Goal: Task Accomplishment & Management: Complete application form

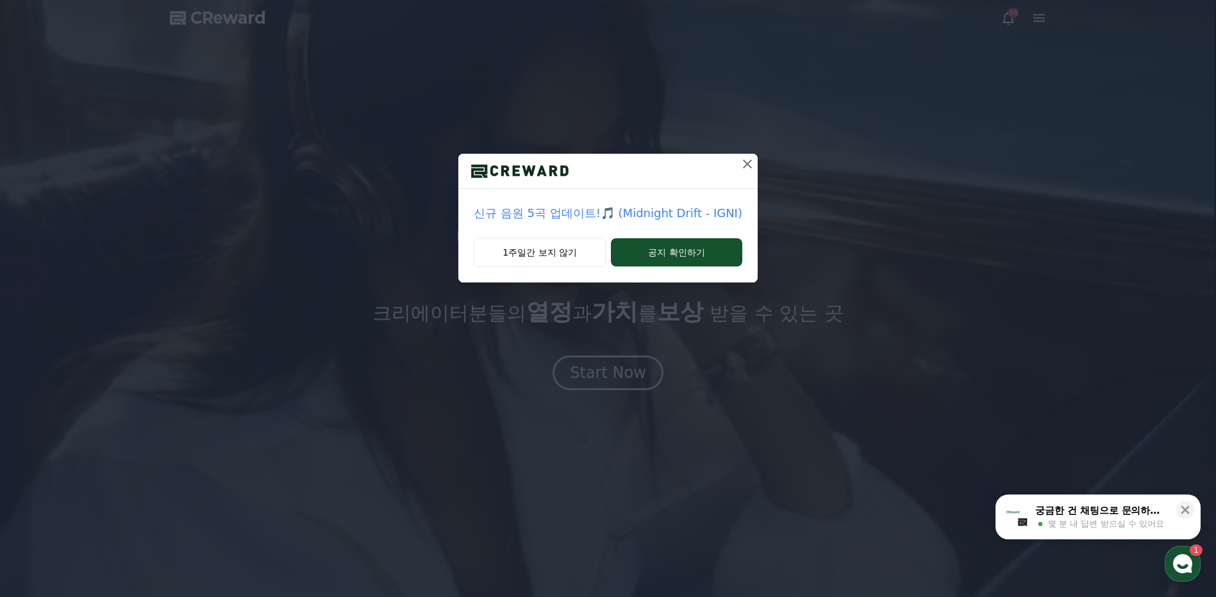
click at [742, 159] on icon at bounding box center [747, 163] width 15 height 15
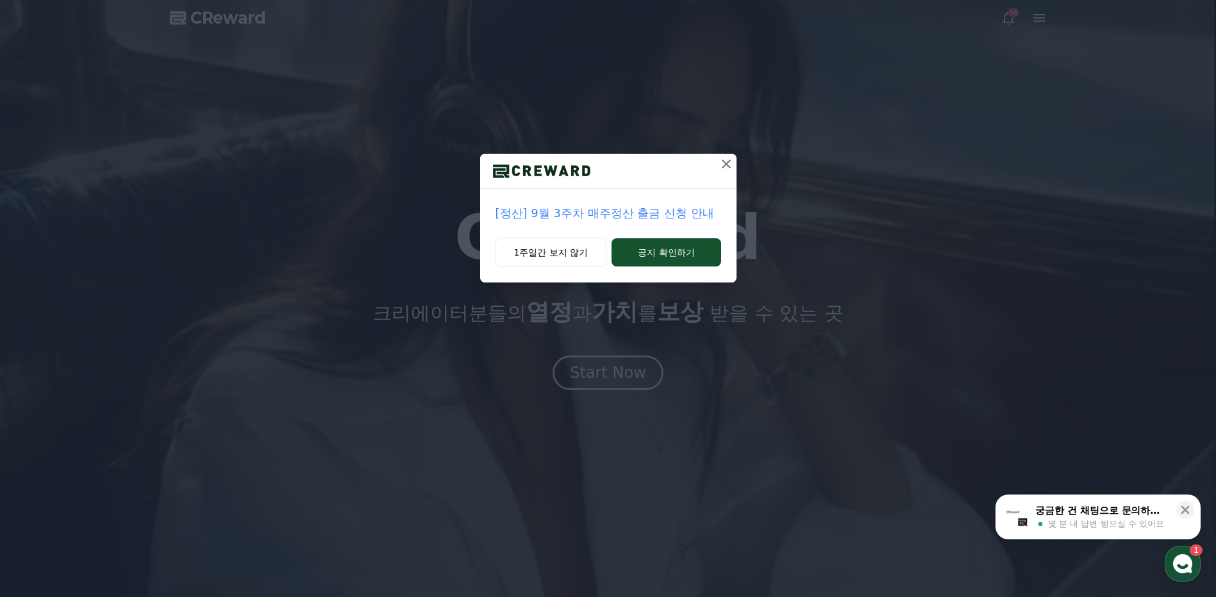
click at [724, 162] on icon at bounding box center [726, 163] width 15 height 15
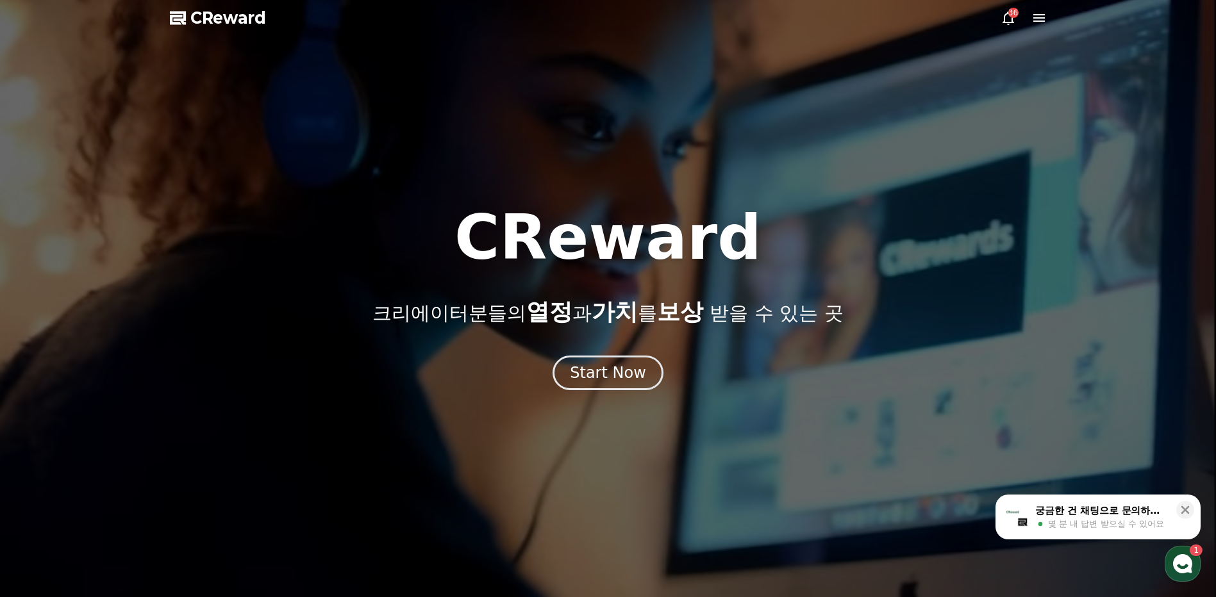
click at [1036, 15] on icon at bounding box center [1039, 18] width 12 height 8
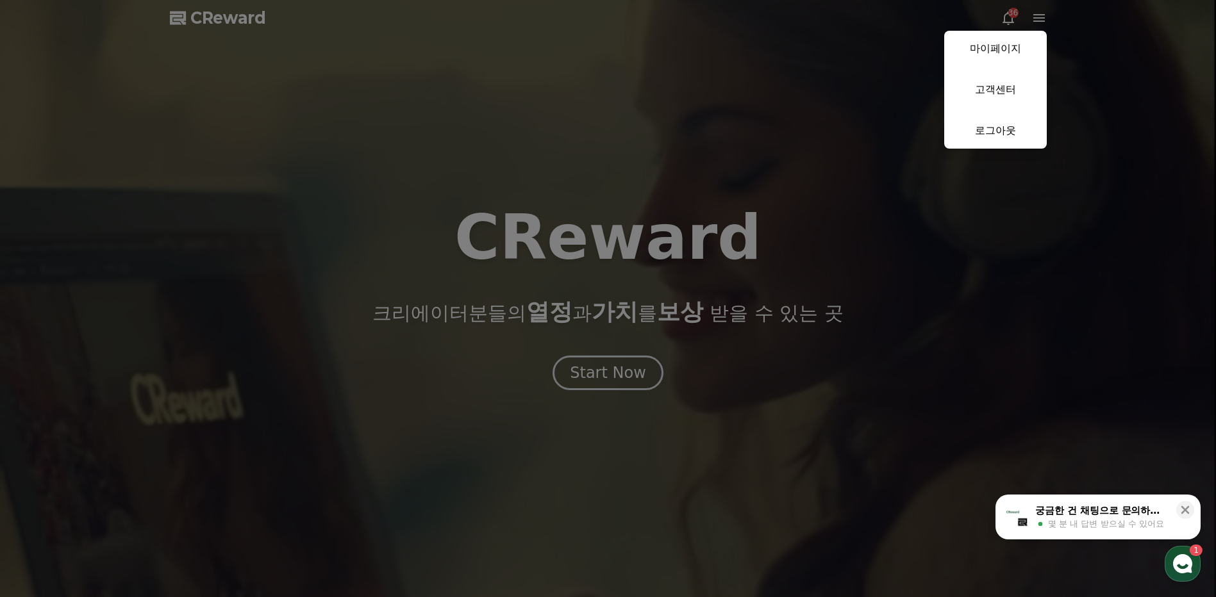
click at [623, 397] on button "close" at bounding box center [608, 298] width 1216 height 597
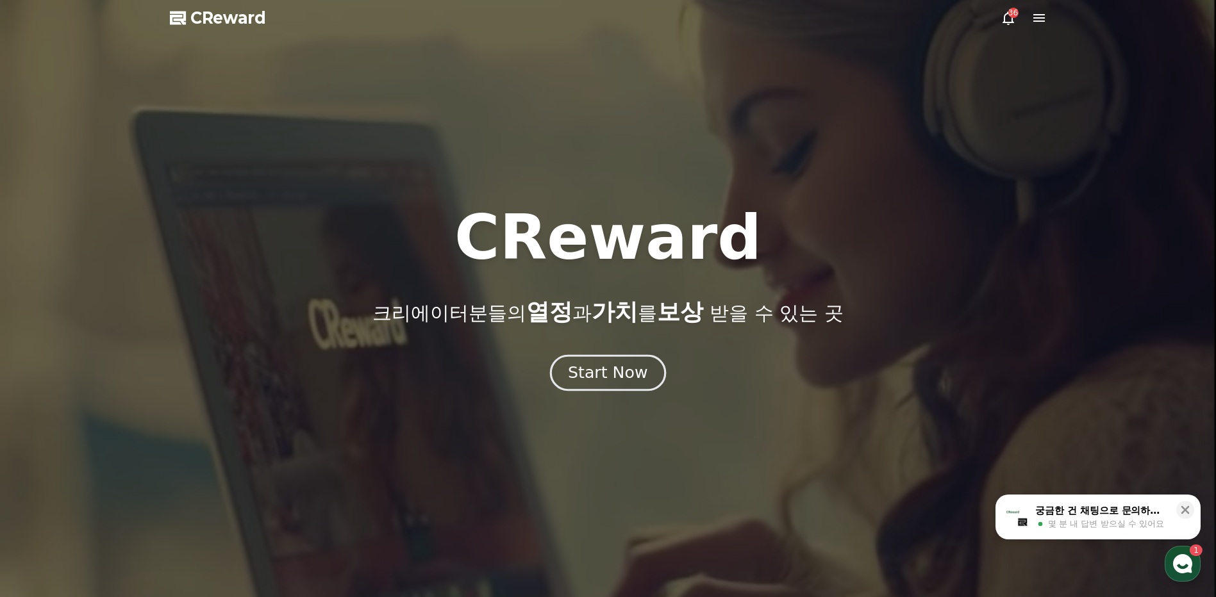
click at [628, 376] on div "Start Now" at bounding box center [607, 373] width 79 height 22
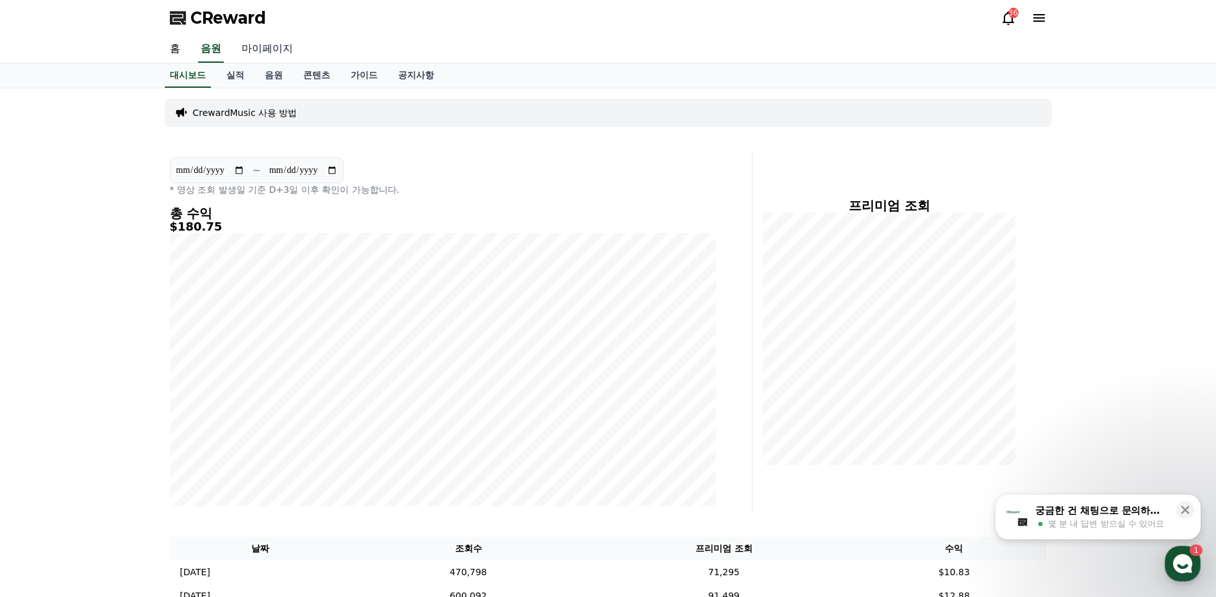
click at [262, 52] on link "마이페이지" at bounding box center [267, 49] width 72 height 27
select select "**********"
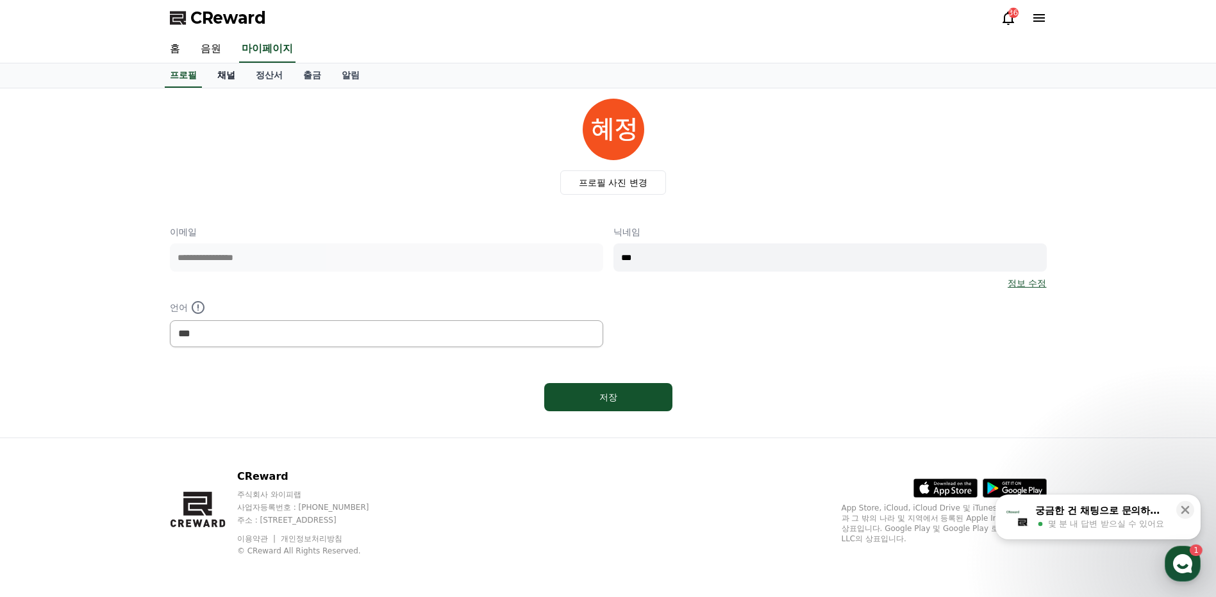
click at [234, 79] on link "채널" at bounding box center [226, 75] width 38 height 24
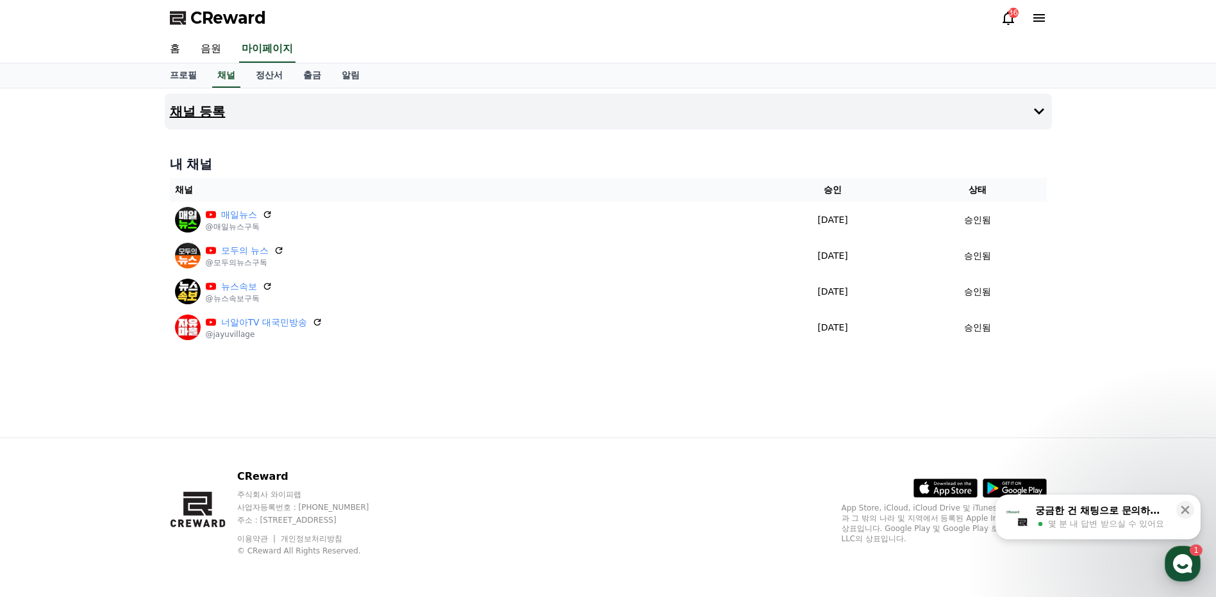
drag, startPoint x: 211, startPoint y: 108, endPoint x: 224, endPoint y: 113, distance: 13.8
click at [211, 109] on h4 "채널 등록" at bounding box center [198, 111] width 56 height 14
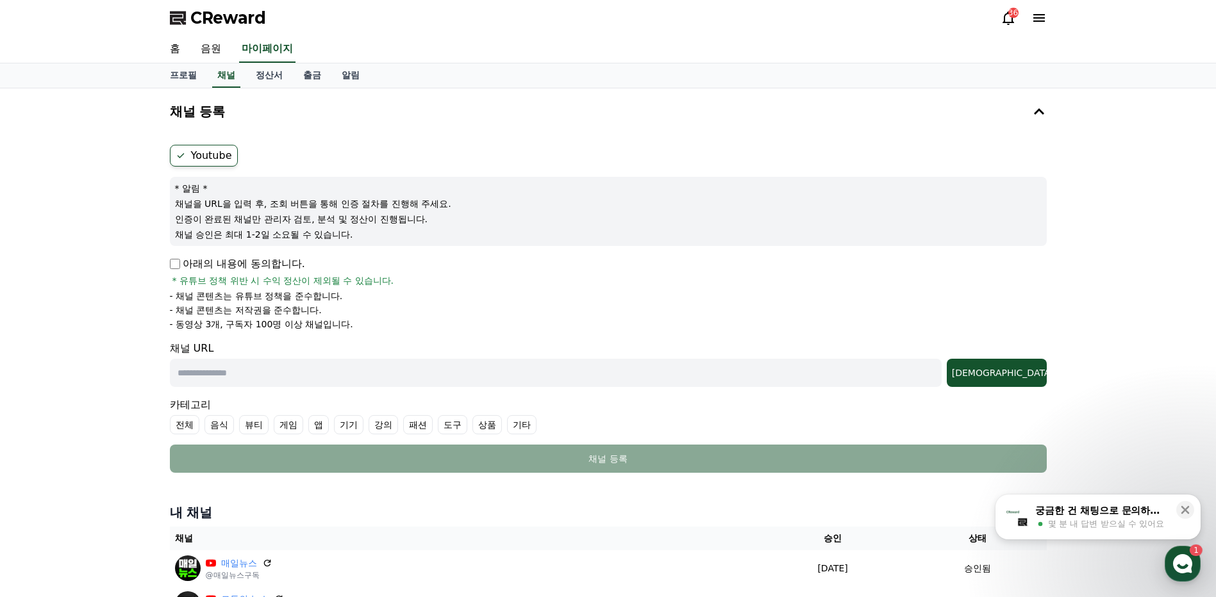
click at [215, 149] on label "Youtube" at bounding box center [204, 156] width 68 height 22
click at [274, 210] on div "* 알림 * 채널을 URL을 입력 후, 조회 버튼을 통해 인증 절차를 진행해 주세요. 인증이 완료된 채널만 관리자 검토, 분석 및 정산이 진행…" at bounding box center [608, 211] width 877 height 69
click at [185, 263] on p "아래의 내용에 동의합니다." at bounding box center [237, 263] width 135 height 15
click at [260, 373] on input "text" at bounding box center [556, 373] width 772 height 28
paste input "**********"
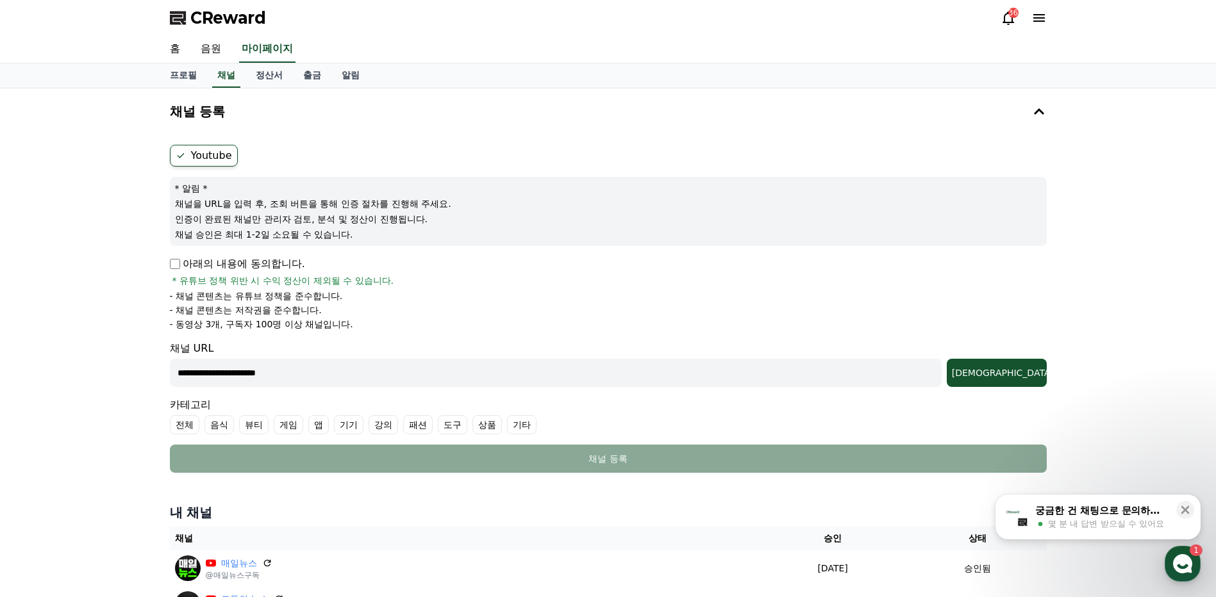
click at [947, 359] on button "조회" at bounding box center [997, 373] width 100 height 28
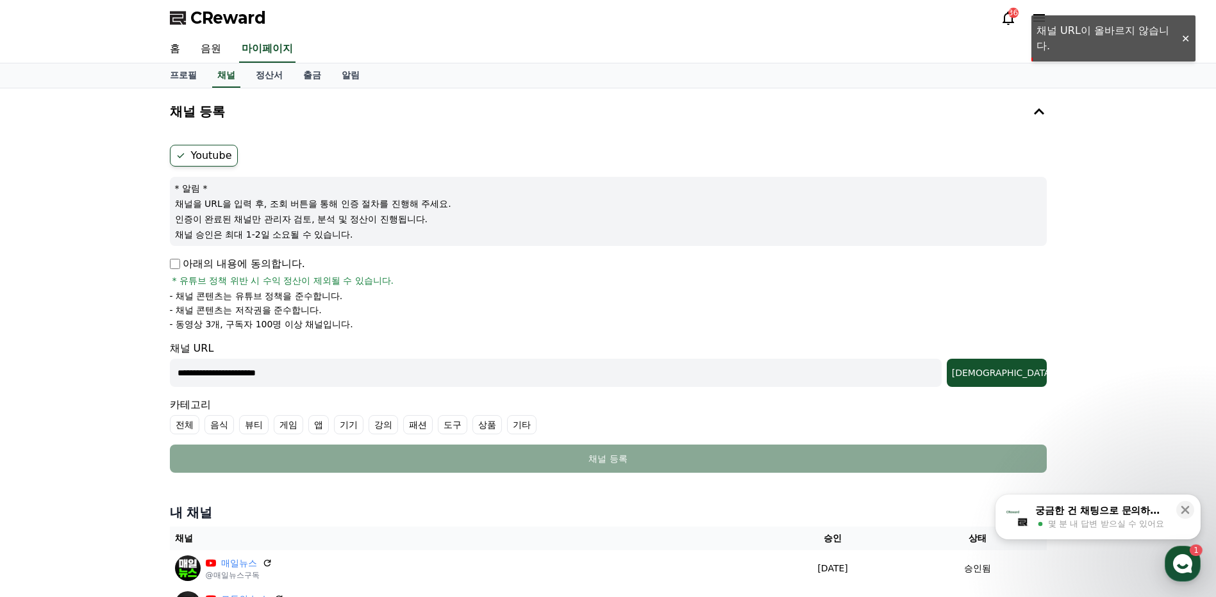
drag, startPoint x: 385, startPoint y: 370, endPoint x: 0, endPoint y: 303, distance: 390.4
click at [0, 303] on html "**********" at bounding box center [608, 432] width 1216 height 864
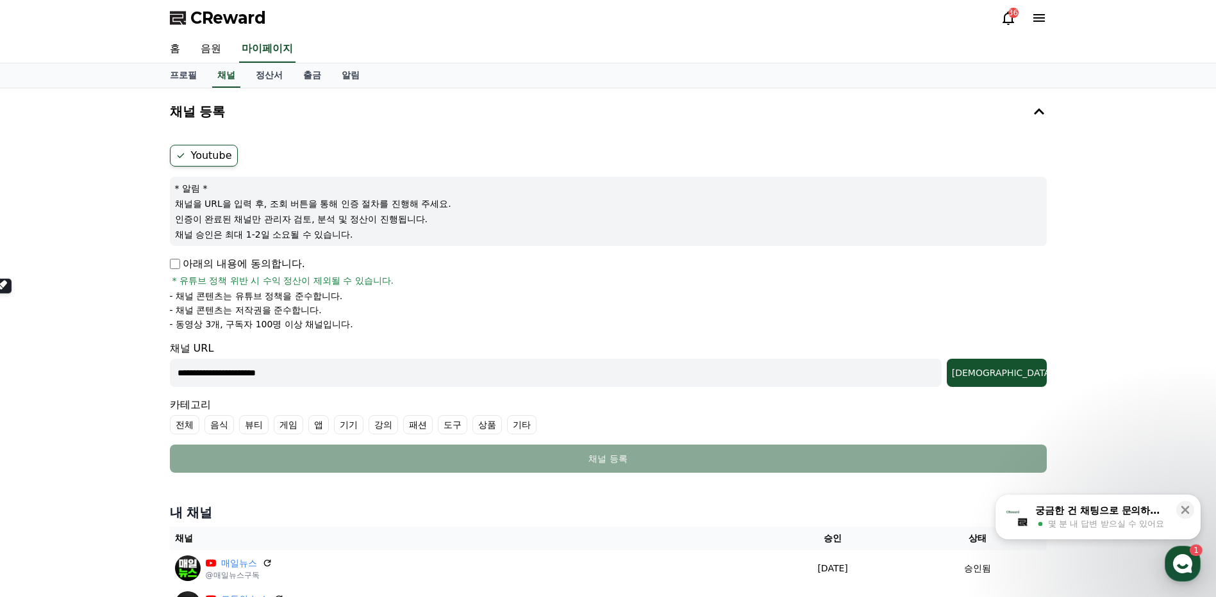
paste input "text"
click at [1030, 372] on div "조회" at bounding box center [997, 373] width 90 height 13
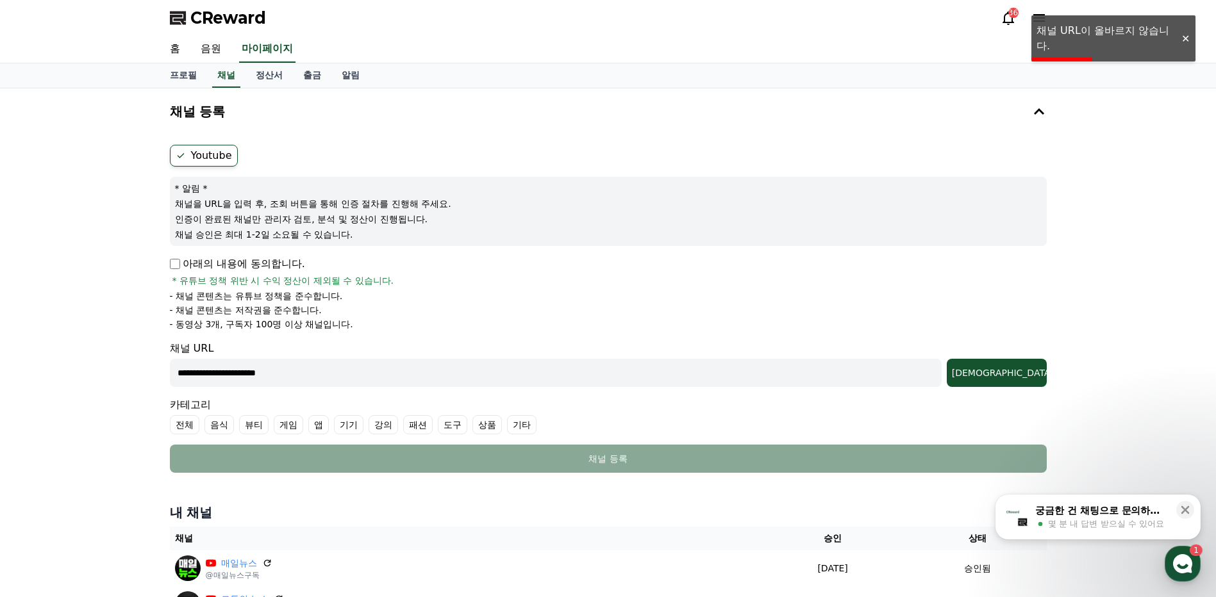
drag, startPoint x: 467, startPoint y: 376, endPoint x: 0, endPoint y: 335, distance: 469.1
click at [0, 335] on html "**********" at bounding box center [608, 432] width 1216 height 864
paste input "**********"
type input "**********"
click at [1019, 369] on div "조회" at bounding box center [997, 373] width 90 height 13
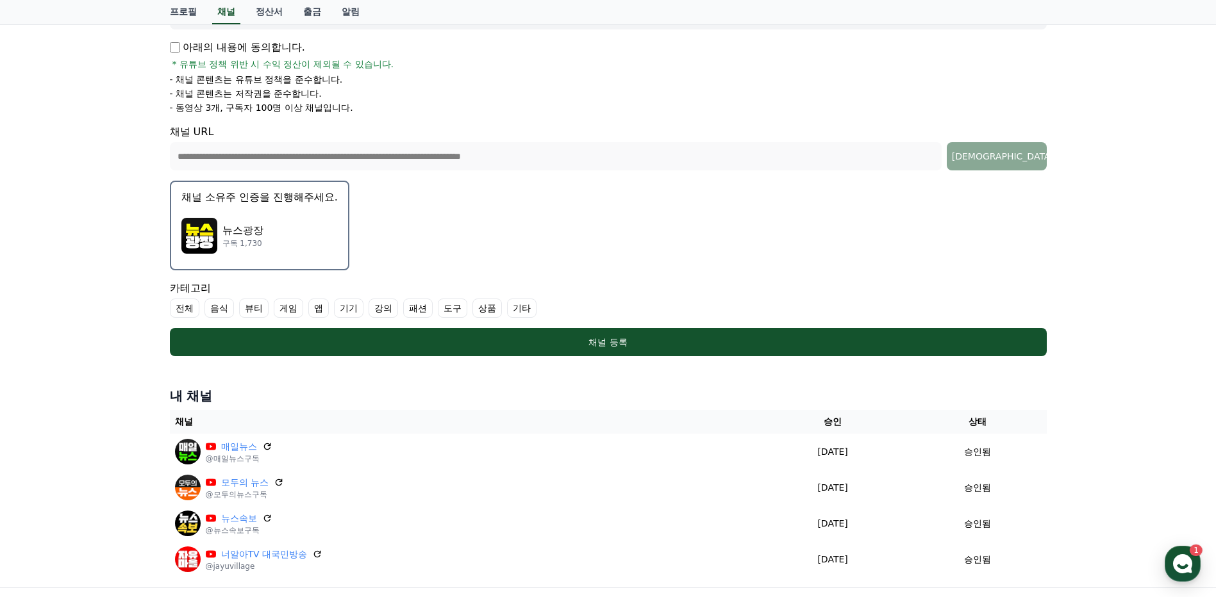
scroll to position [226, 0]
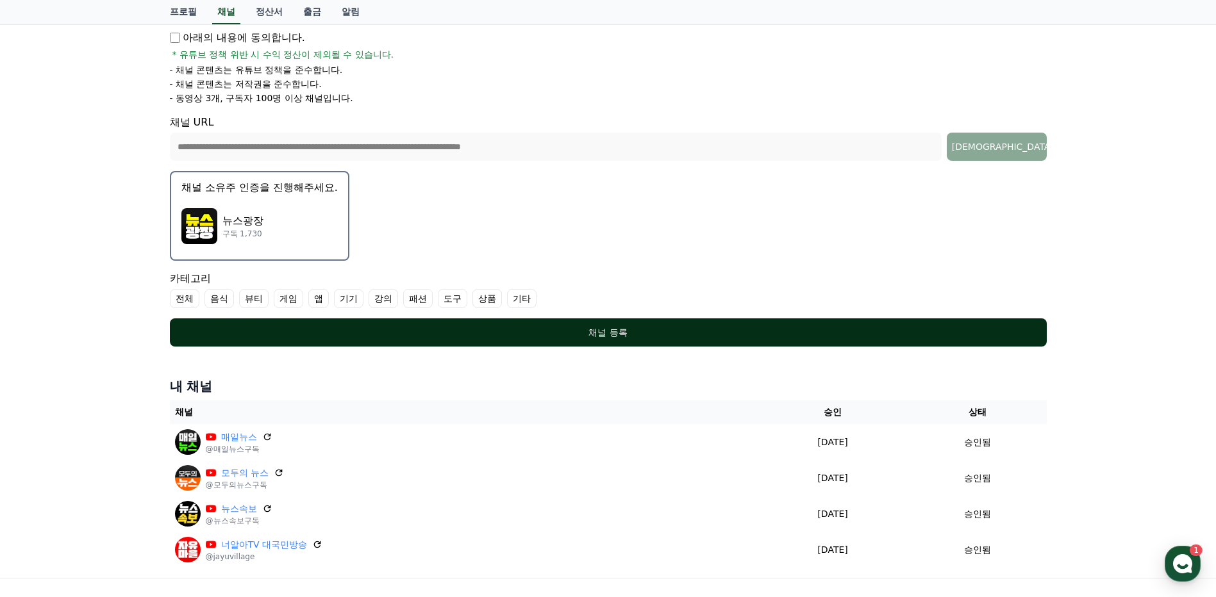
click at [682, 331] on div "채널 등록" at bounding box center [609, 332] width 826 height 13
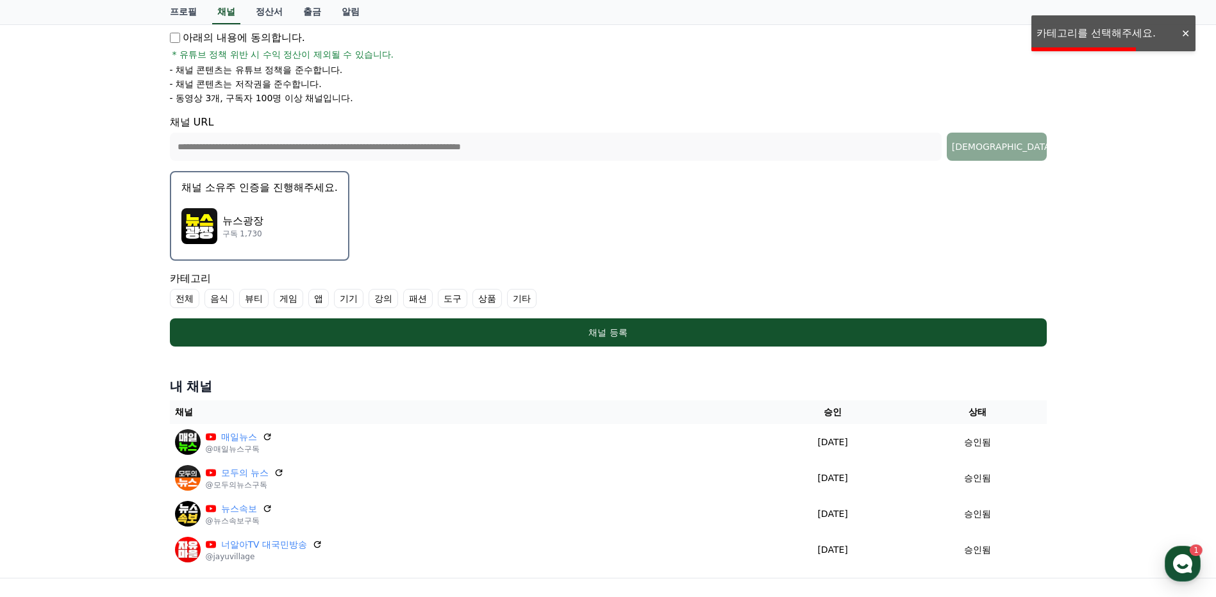
click at [522, 299] on label "기타" at bounding box center [521, 298] width 29 height 19
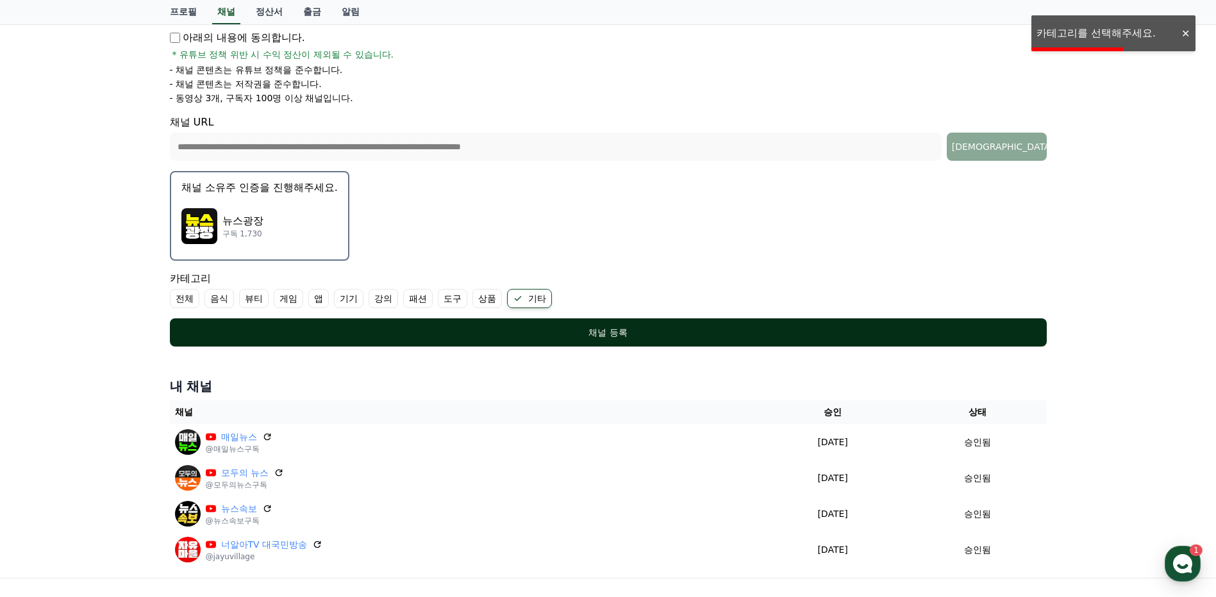
click at [583, 333] on div "채널 등록" at bounding box center [609, 332] width 826 height 13
click at [626, 328] on div "채널 등록" at bounding box center [609, 332] width 826 height 13
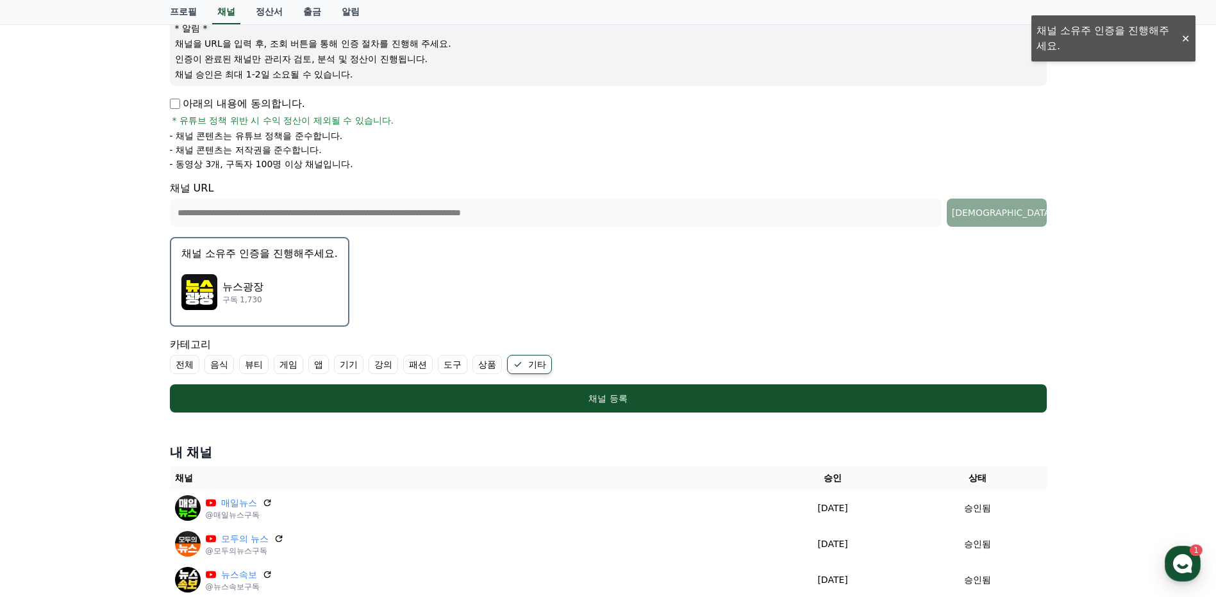
scroll to position [163, 0]
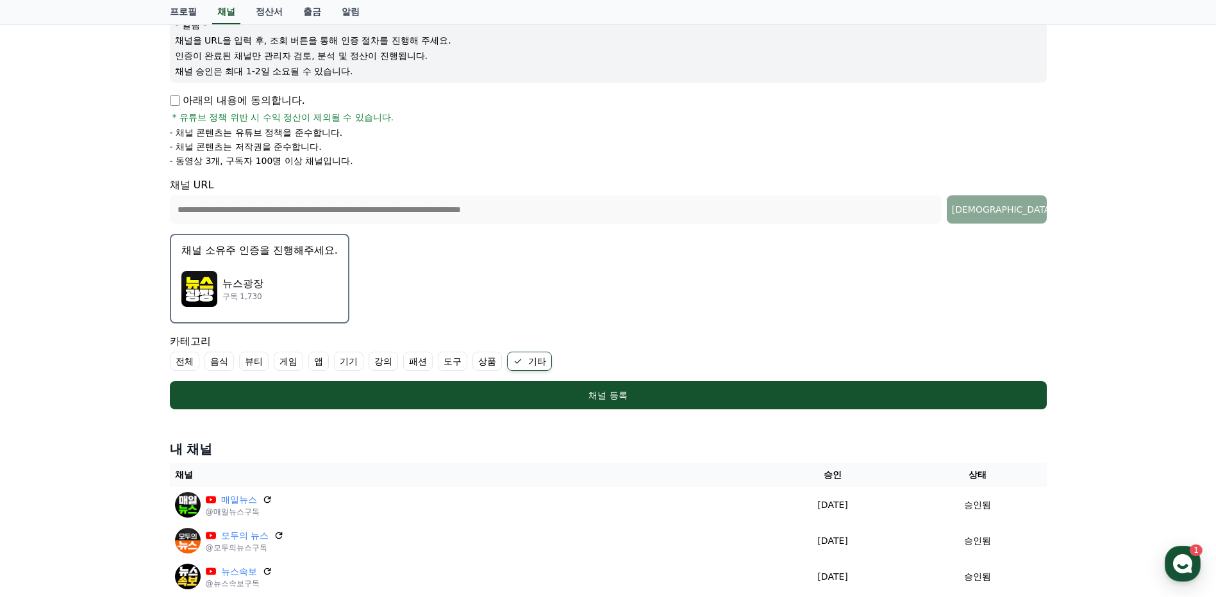
click at [267, 267] on div "뉴스광장 구독 1,730" at bounding box center [259, 288] width 156 height 51
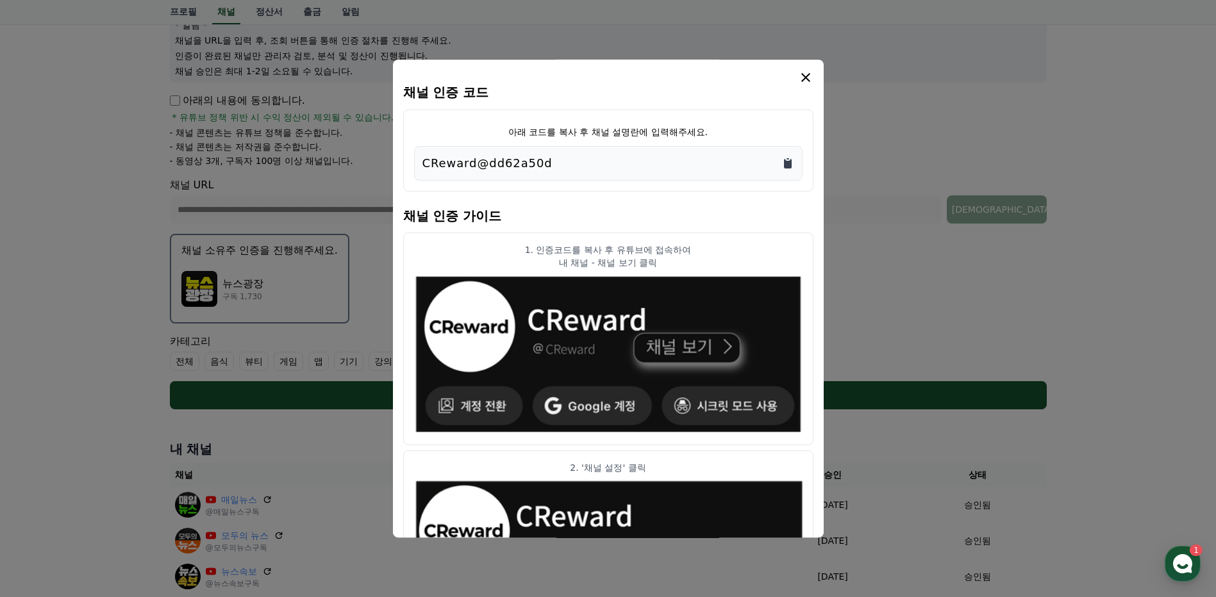
click at [787, 161] on icon "Copy to clipboard" at bounding box center [787, 163] width 13 height 13
click at [801, 75] on icon "modal" at bounding box center [805, 77] width 15 height 15
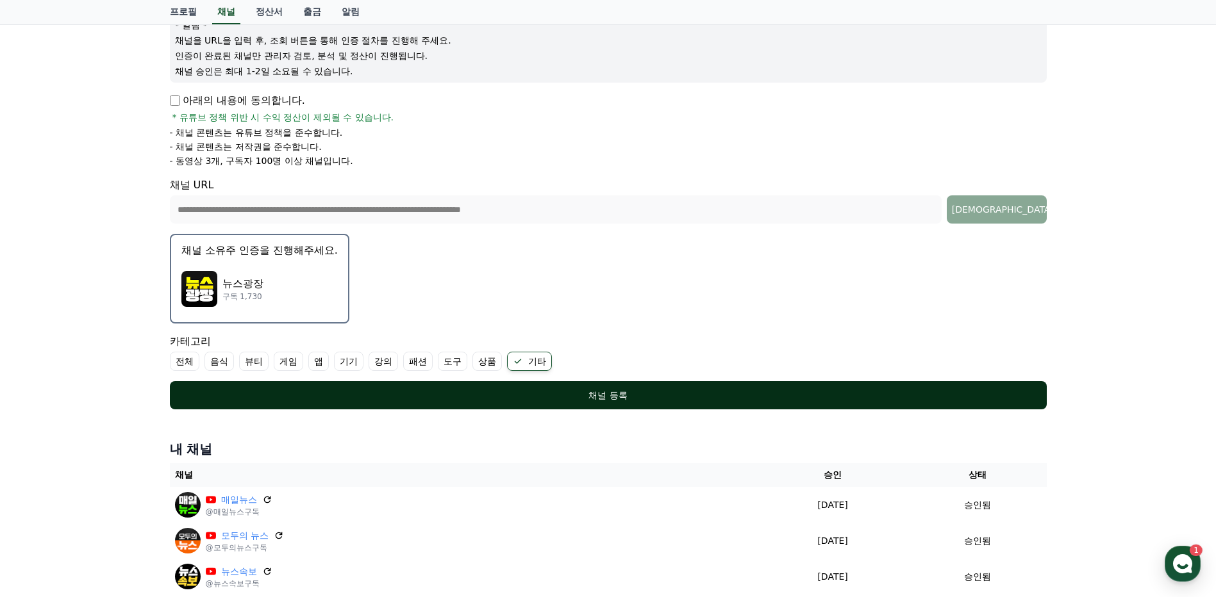
click at [581, 386] on button "채널 등록" at bounding box center [608, 395] width 877 height 28
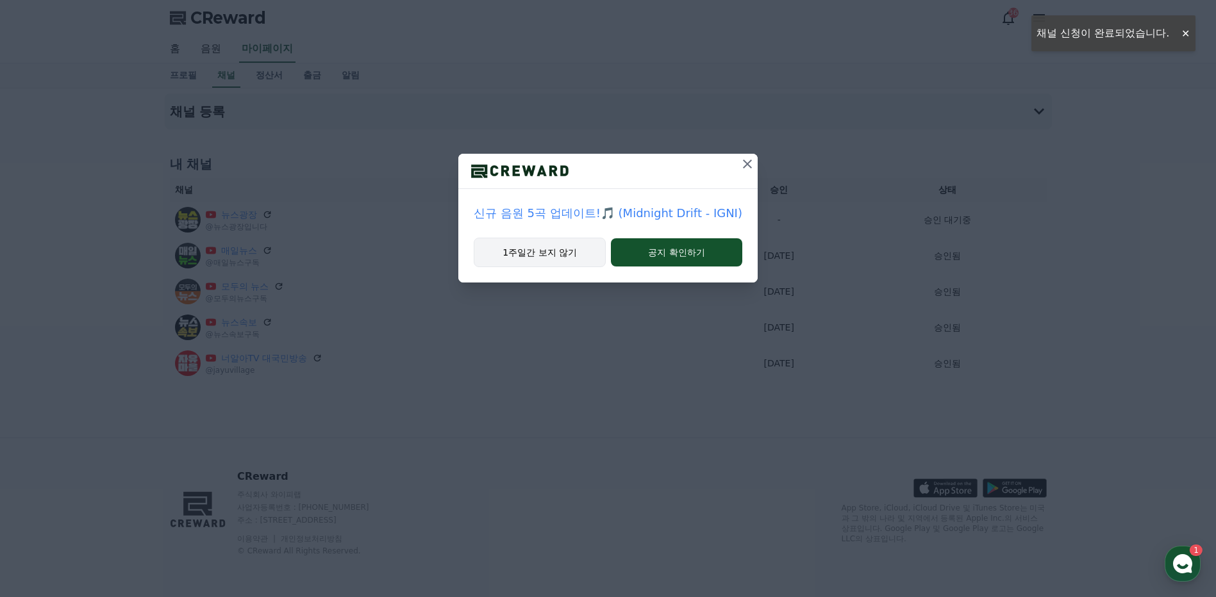
click at [569, 251] on button "1주일간 보지 않기" at bounding box center [540, 252] width 132 height 29
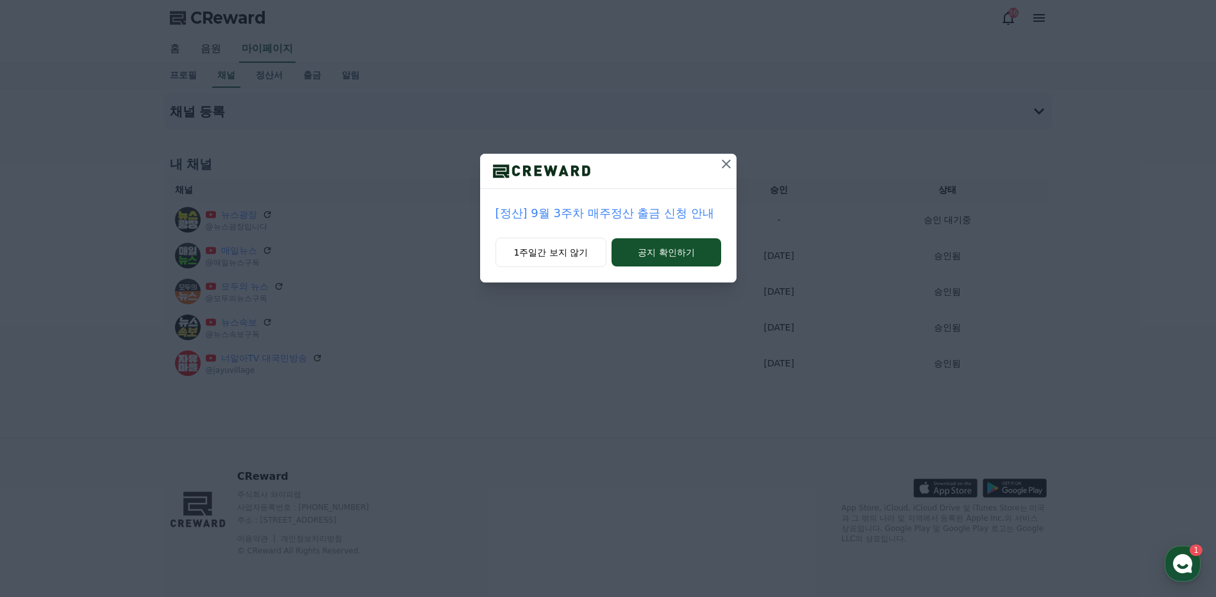
click at [728, 165] on icon at bounding box center [726, 163] width 15 height 15
